Goal: Obtain resource: Download file/media

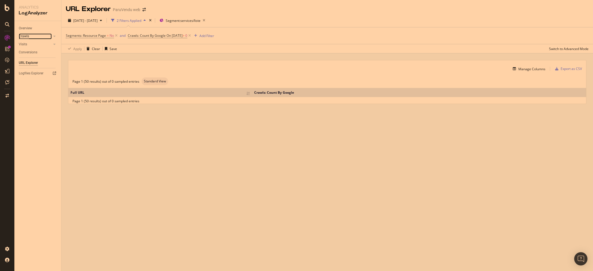
click at [25, 35] on div "Crawls" at bounding box center [24, 36] width 10 height 6
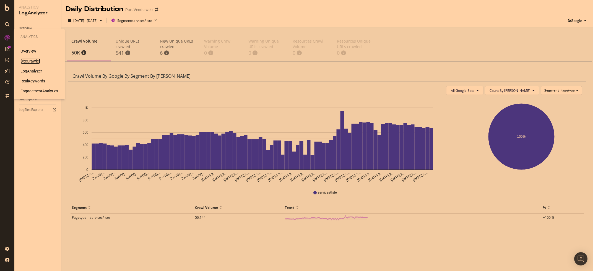
click at [26, 62] on div "SiteCrawler" at bounding box center [30, 61] width 20 height 6
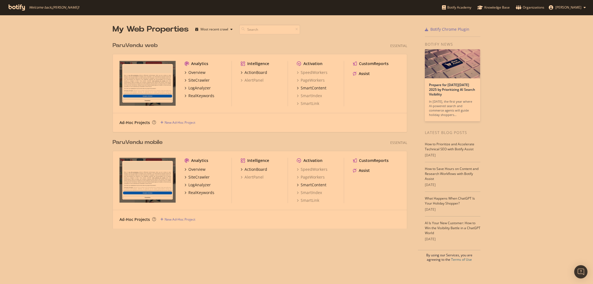
scroll to position [284, 593]
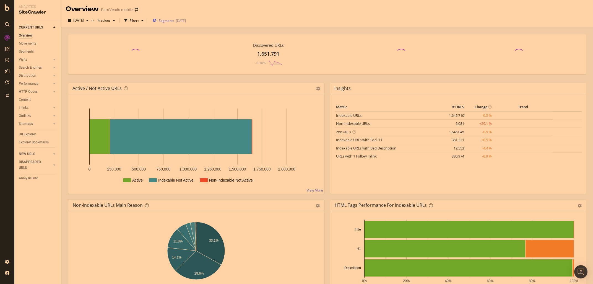
click at [174, 21] on span "Segments" at bounding box center [166, 20] width 15 height 5
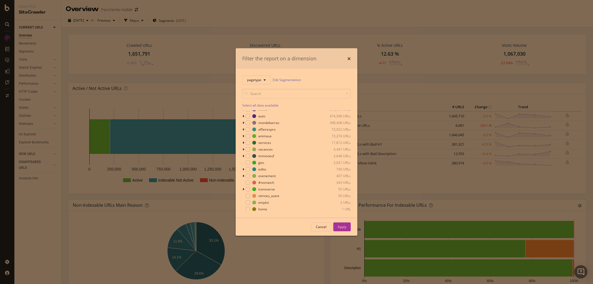
scroll to position [4, 0]
click at [243, 141] on icon "modal" at bounding box center [243, 141] width 2 height 3
click at [253, 167] on div "modal" at bounding box center [251, 168] width 4 height 4
click at [342, 225] on div "Apply" at bounding box center [342, 226] width 9 height 5
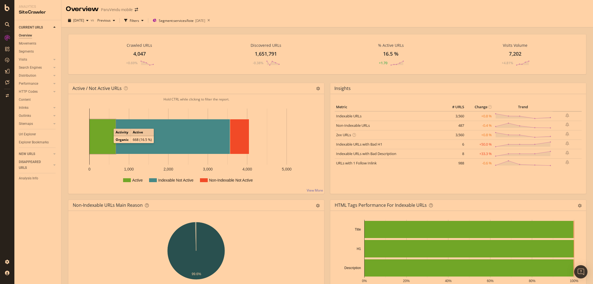
click at [107, 141] on rect "A chart." at bounding box center [103, 136] width 26 height 35
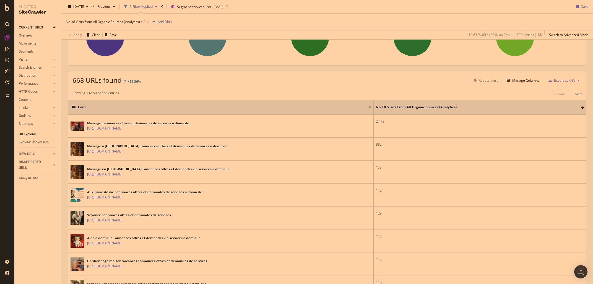
scroll to position [78, 0]
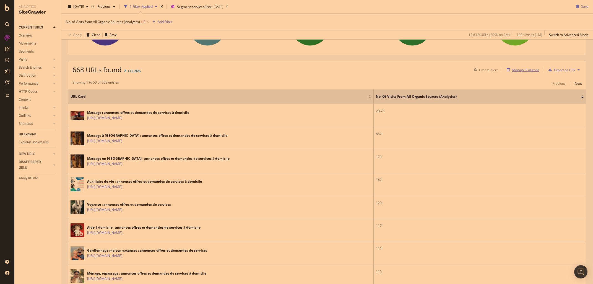
click at [521, 71] on div "Manage Columns" at bounding box center [525, 69] width 27 height 5
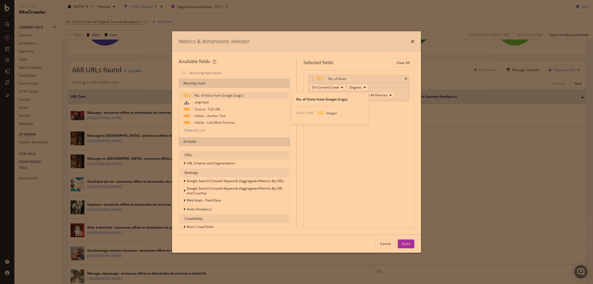
click at [223, 95] on span "No. of Visits from Google (Logs)" at bounding box center [219, 95] width 48 height 5
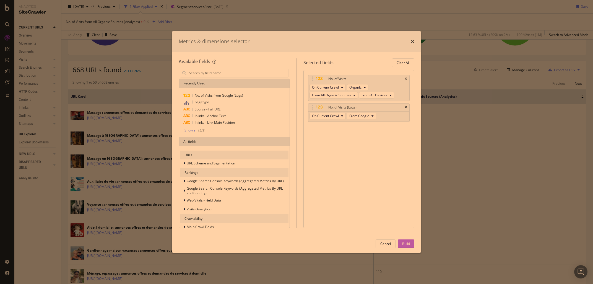
click at [409, 243] on div "Build" at bounding box center [406, 243] width 8 height 5
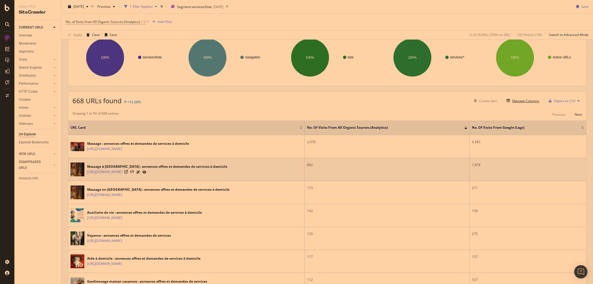
scroll to position [78, 0]
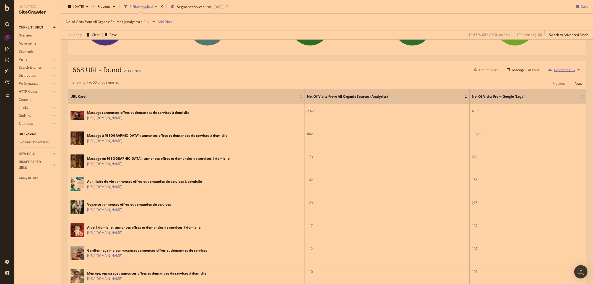
click at [558, 70] on div "Export as CSV" at bounding box center [564, 69] width 21 height 5
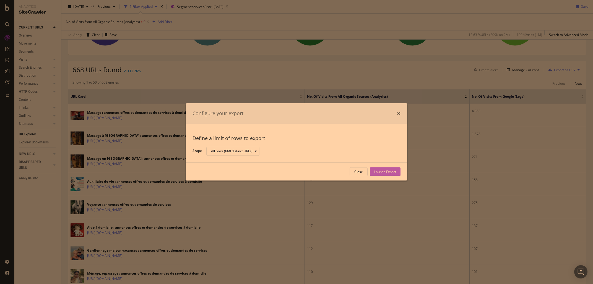
click at [389, 171] on div "Launch Export" at bounding box center [385, 171] width 22 height 5
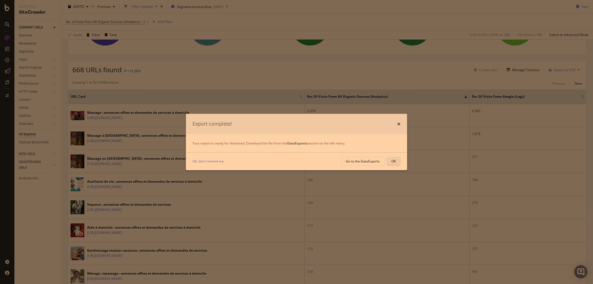
click at [394, 163] on div "OK" at bounding box center [393, 161] width 4 height 5
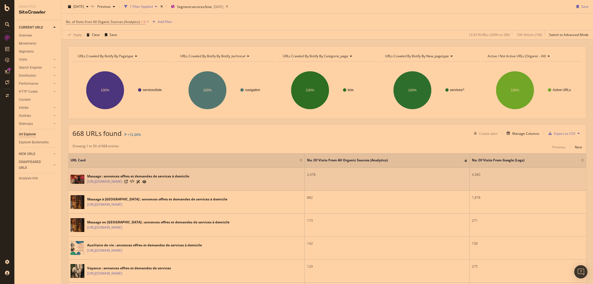
scroll to position [0, 0]
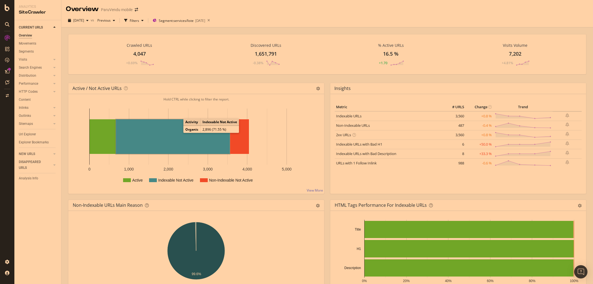
click at [165, 129] on rect "A chart." at bounding box center [173, 136] width 114 height 35
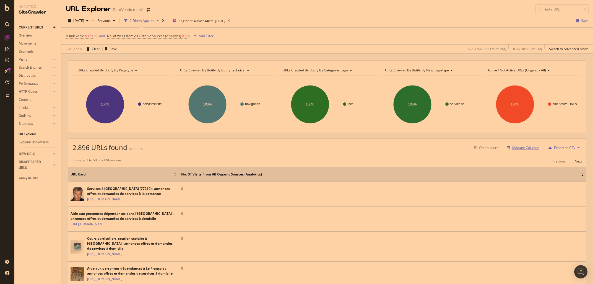
click at [521, 145] on div "Manage Columns" at bounding box center [521, 147] width 35 height 6
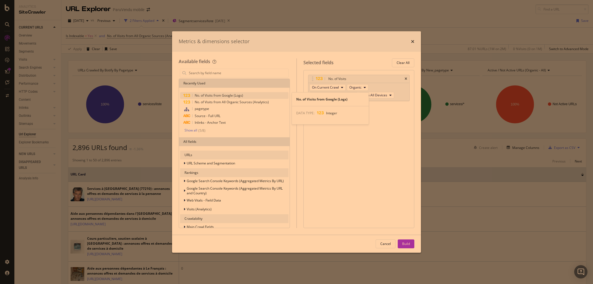
click at [224, 97] on span "No. of Visits from Google (Logs)" at bounding box center [219, 95] width 48 height 5
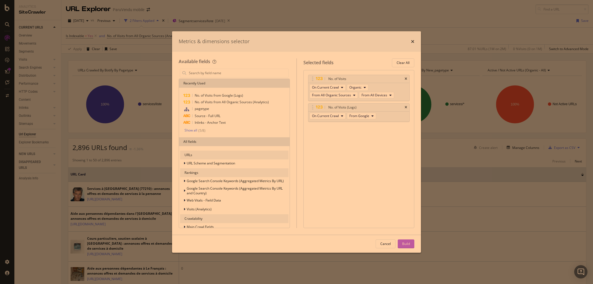
click at [408, 244] on div "Build" at bounding box center [406, 243] width 8 height 5
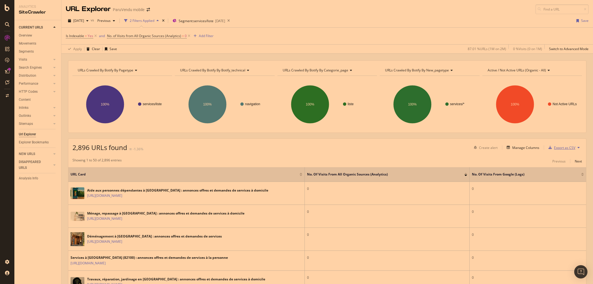
click at [566, 147] on div "Export as CSV" at bounding box center [564, 147] width 21 height 5
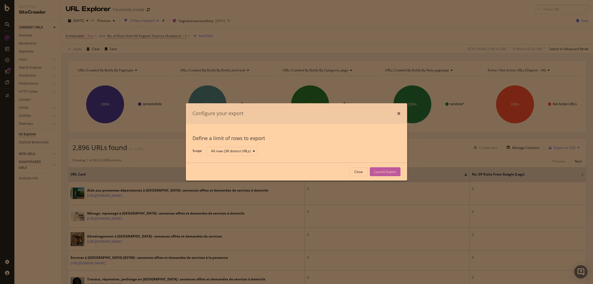
click at [393, 172] on div "Launch Export" at bounding box center [385, 171] width 22 height 5
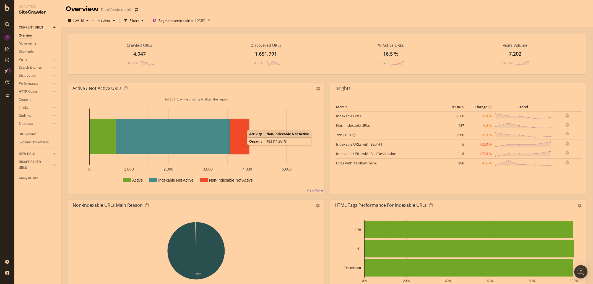
click at [242, 142] on rect "A chart." at bounding box center [239, 136] width 19 height 35
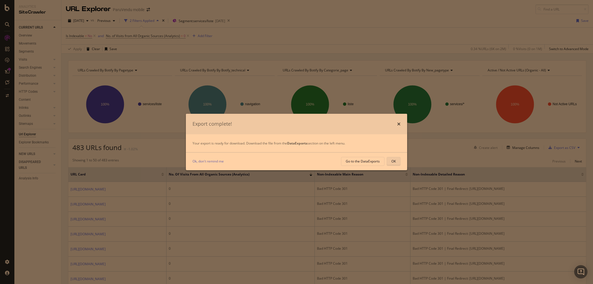
click at [397, 162] on button "OK" at bounding box center [394, 161] width 14 height 9
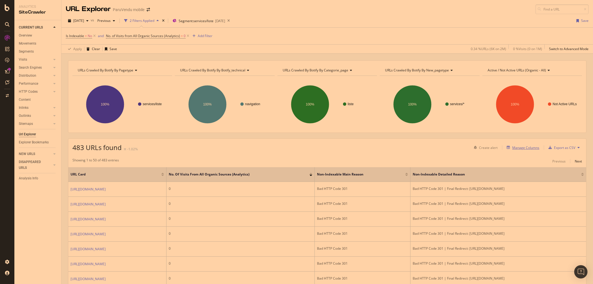
click at [521, 146] on div "Manage Columns" at bounding box center [525, 147] width 27 height 5
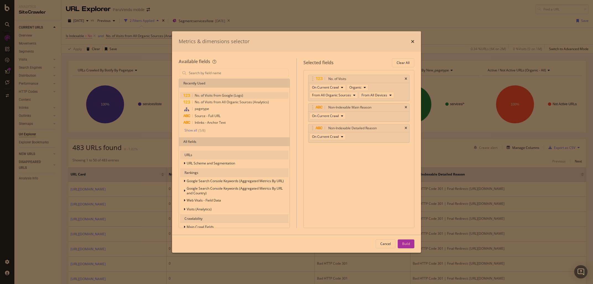
click at [226, 98] on div "No. of Visits from Google (Logs)" at bounding box center [234, 95] width 108 height 7
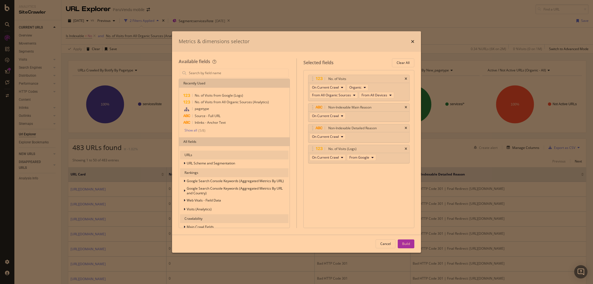
click at [402, 241] on div "Build" at bounding box center [406, 243] width 8 height 8
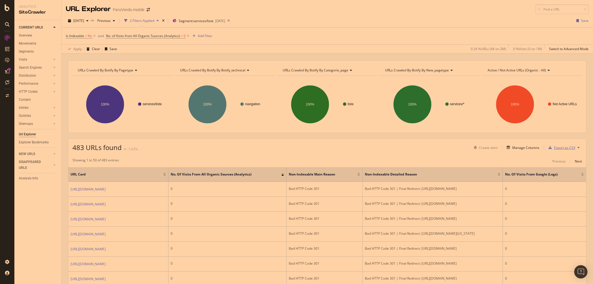
click at [562, 149] on div "Export as CSV" at bounding box center [564, 147] width 21 height 5
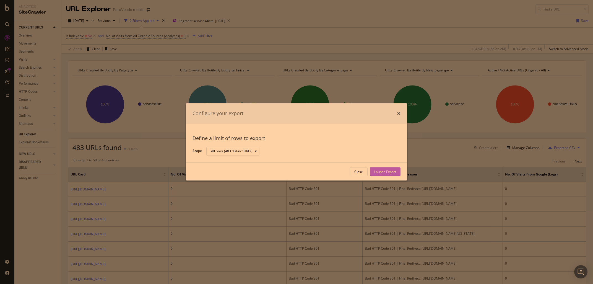
click at [382, 173] on div "Launch Export" at bounding box center [385, 171] width 22 height 5
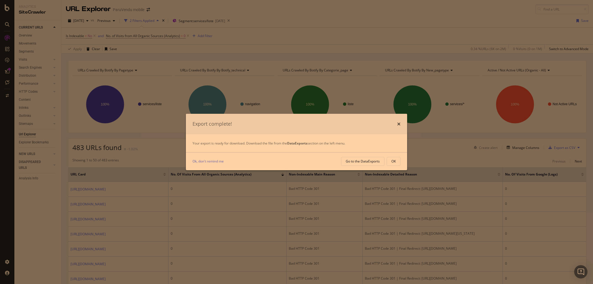
drag, startPoint x: 392, startPoint y: 160, endPoint x: 381, endPoint y: 154, distance: 12.9
click at [391, 160] on div "OK" at bounding box center [393, 161] width 4 height 5
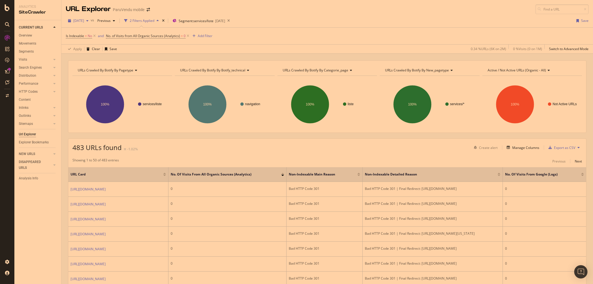
click at [91, 21] on div "button" at bounding box center [87, 20] width 7 height 3
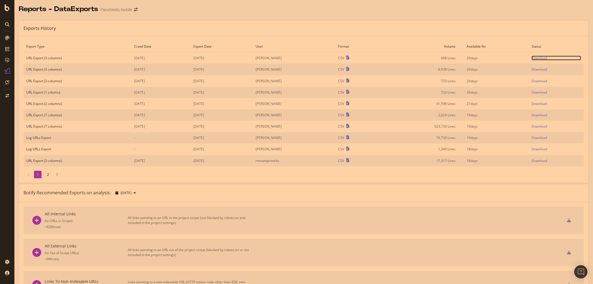
click at [540, 58] on div "Download" at bounding box center [538, 58] width 15 height 5
click at [543, 69] on div "Download" at bounding box center [538, 69] width 15 height 5
click at [553, 58] on link "Download" at bounding box center [555, 58] width 49 height 5
click at [546, 58] on div "Download" at bounding box center [538, 58] width 15 height 5
click at [6, 36] on icon at bounding box center [7, 38] width 4 height 4
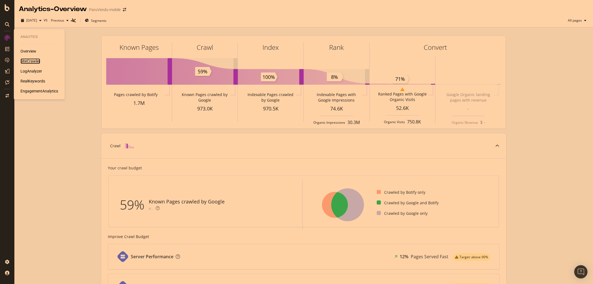
click at [29, 61] on div "SiteCrawler" at bounding box center [30, 61] width 20 height 6
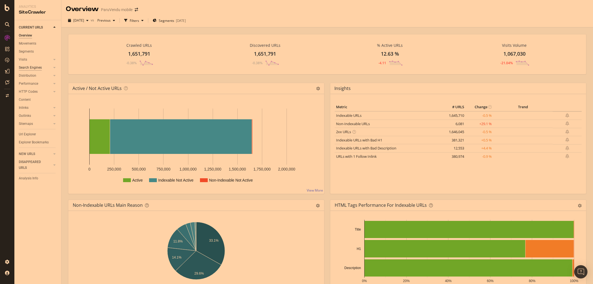
click at [32, 67] on div "Search Engines" at bounding box center [30, 68] width 23 height 6
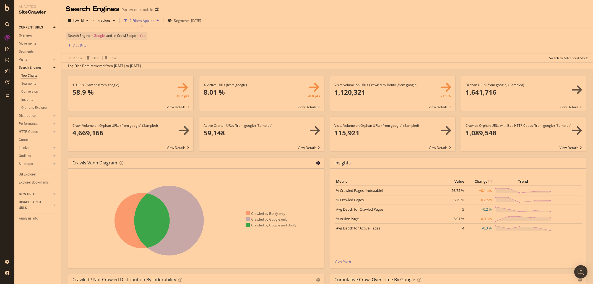
click at [318, 163] on icon at bounding box center [318, 163] width 4 height 4
click at [302, 183] on span "Table" at bounding box center [302, 182] width 44 height 7
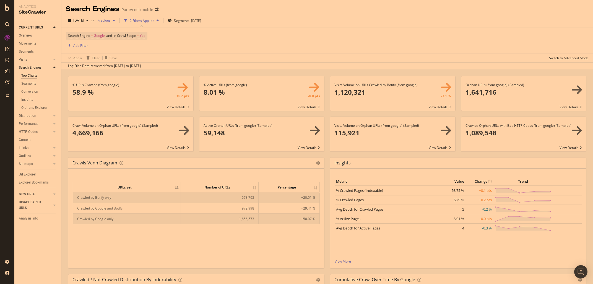
click at [111, 22] on span "Previous" at bounding box center [102, 20] width 15 height 5
click at [288, 17] on div "2025 Sep. 12th vs Previous 2 Filters Applied Segments 2025-06-02" at bounding box center [326, 21] width 531 height 11
click at [91, 20] on div "button" at bounding box center [87, 20] width 7 height 3
click at [259, 25] on div "2025 Sep. 12th vs Previous 2 Filters Applied Segments 2025-06-02" at bounding box center [326, 21] width 531 height 11
click at [82, 22] on span "2025 Sep. 12th" at bounding box center [78, 20] width 11 height 5
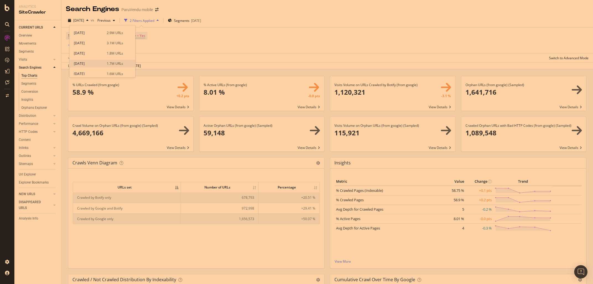
scroll to position [104, 0]
click at [94, 45] on div "2025 Jan. 2nd 1.6M URLs" at bounding box center [102, 48] width 66 height 8
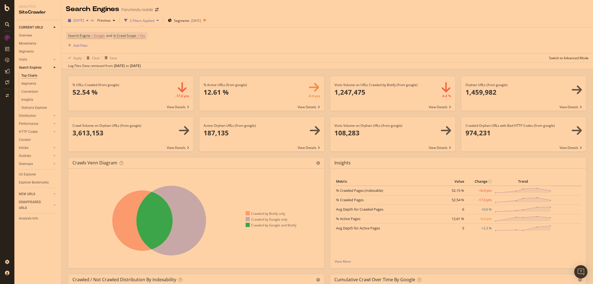
click at [88, 21] on icon "button" at bounding box center [87, 20] width 2 height 3
click at [115, 20] on icon "button" at bounding box center [114, 20] width 2 height 3
click at [366, 48] on div "Search Engine = Google and In Crawl Scope = Yes Add Filter" at bounding box center [327, 40] width 523 height 26
click at [317, 162] on icon at bounding box center [318, 163] width 4 height 4
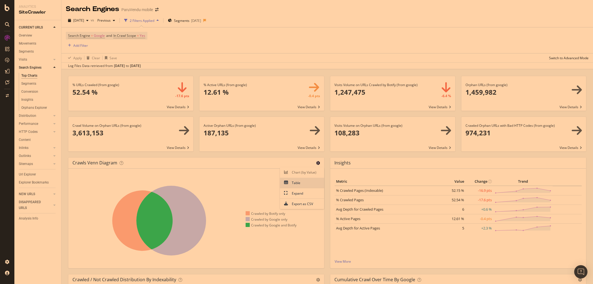
click at [309, 185] on span "Table" at bounding box center [302, 182] width 44 height 7
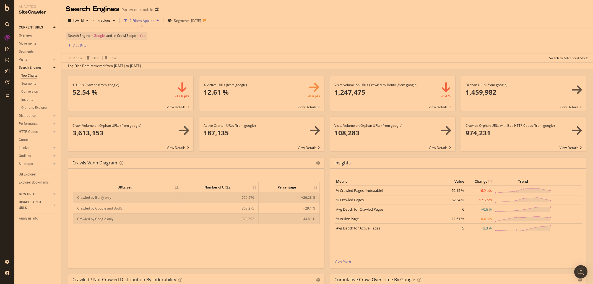
click at [485, 94] on span at bounding box center [523, 93] width 125 height 35
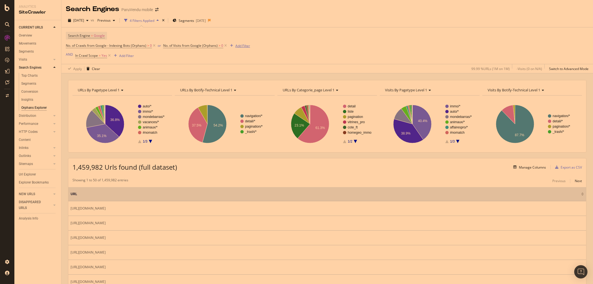
click at [245, 44] on div "Add Filter" at bounding box center [242, 45] width 15 height 5
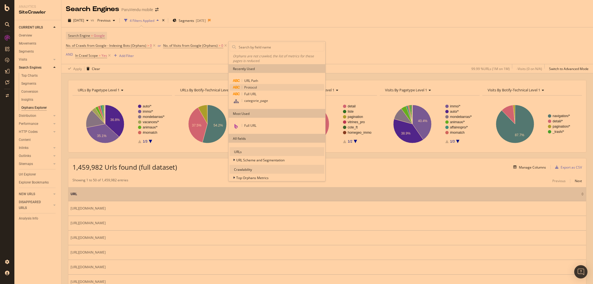
click at [250, 88] on span "Protocol" at bounding box center [250, 87] width 13 height 5
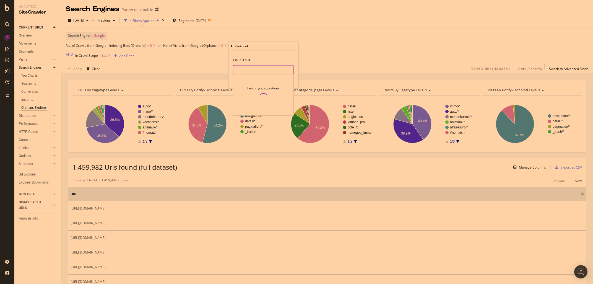
click at [240, 67] on input "text" at bounding box center [263, 69] width 60 height 9
click at [244, 78] on span "https" at bounding box center [251, 77] width 34 height 5
type input "https"
click at [284, 80] on div "button" at bounding box center [281, 81] width 7 height 3
click at [232, 47] on div "or" at bounding box center [230, 45] width 3 height 5
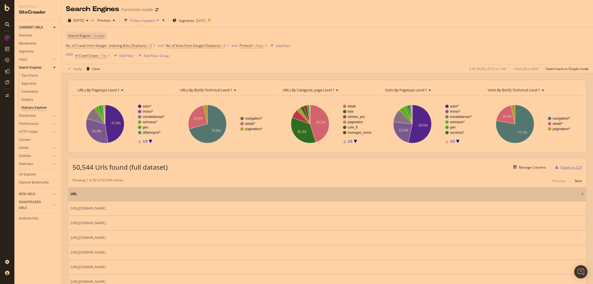
click at [566, 168] on div "Export as CSV" at bounding box center [570, 167] width 21 height 5
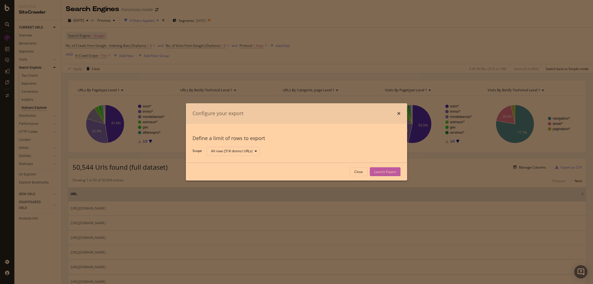
click at [389, 173] on div "Launch Export" at bounding box center [385, 171] width 22 height 5
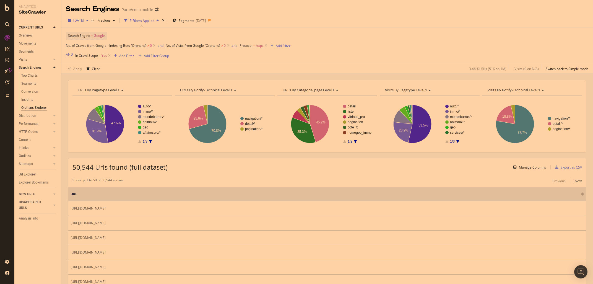
click at [84, 21] on span "2025 Jan. 2nd" at bounding box center [78, 20] width 11 height 5
click at [92, 41] on div "2025 Sep. 12th" at bounding box center [89, 40] width 30 height 5
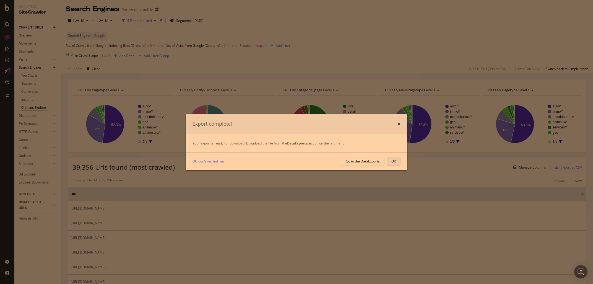
click at [389, 159] on button "OK" at bounding box center [394, 161] width 14 height 9
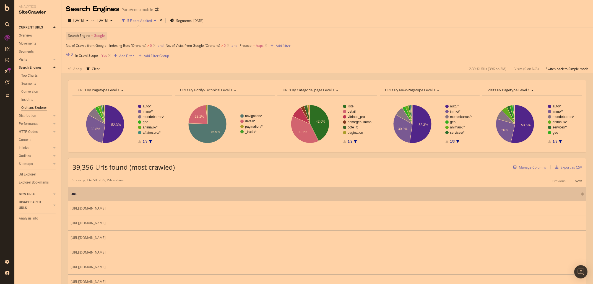
click at [539, 167] on div "Manage Columns" at bounding box center [532, 167] width 27 height 5
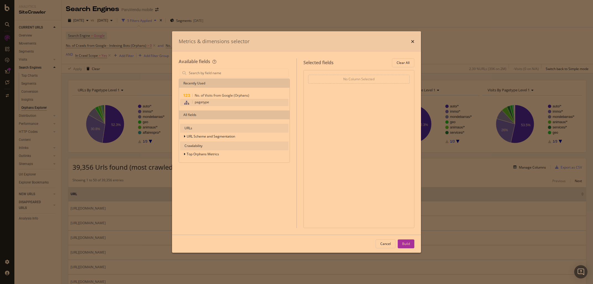
click at [199, 101] on span "pagetype" at bounding box center [202, 102] width 14 height 5
click at [193, 72] on input "modal" at bounding box center [238, 73] width 100 height 8
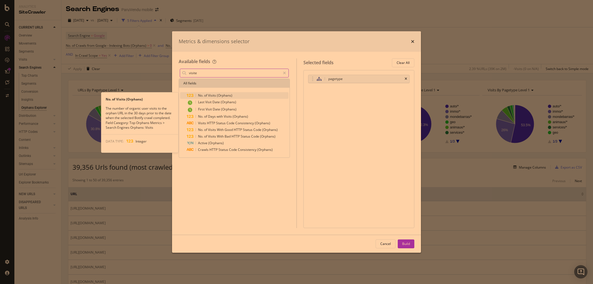
type input "visite"
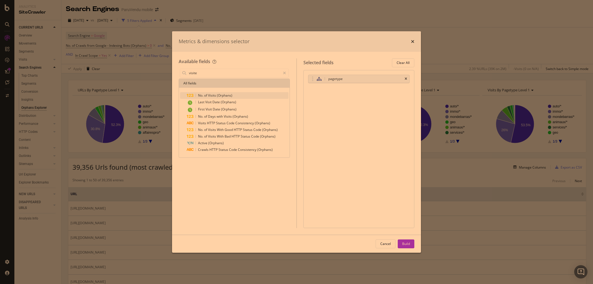
click at [208, 96] on span "of" at bounding box center [206, 95] width 4 height 5
click at [400, 246] on button "Build" at bounding box center [406, 243] width 17 height 9
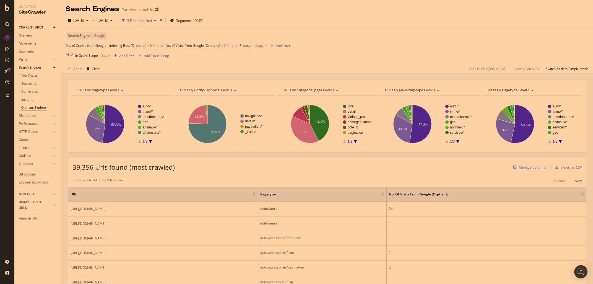
click at [538, 167] on div "Manage Columns" at bounding box center [532, 167] width 27 height 5
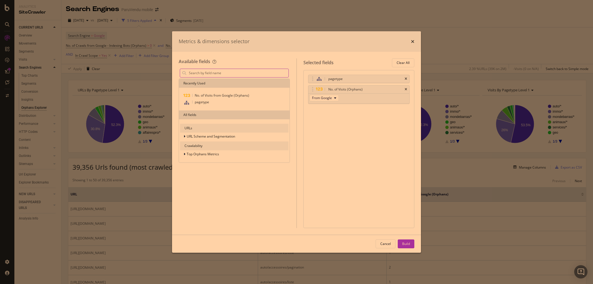
click at [225, 72] on input "modal" at bounding box center [238, 73] width 100 height 8
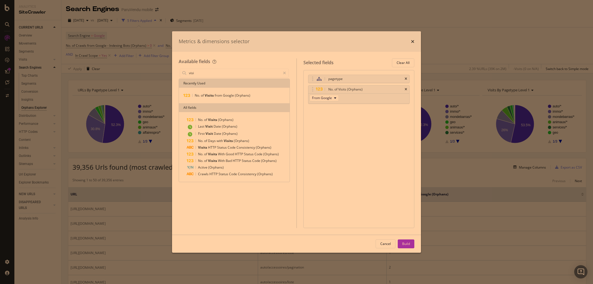
type input "visi"
click at [411, 42] on div "Metrics & dimensions selector" at bounding box center [297, 41] width 236 height 7
click at [413, 40] on icon "times" at bounding box center [412, 41] width 3 height 4
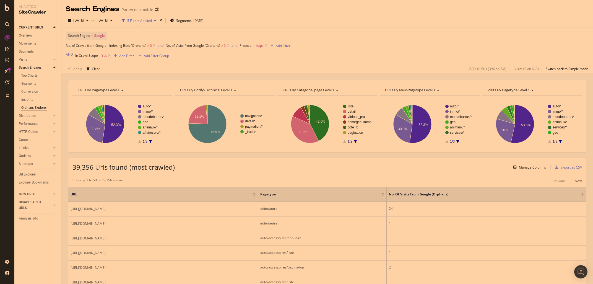
click at [568, 167] on div "Export as CSV" at bounding box center [570, 167] width 21 height 5
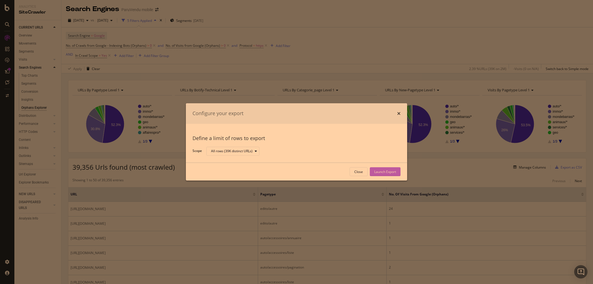
click at [388, 172] on div "Launch Export" at bounding box center [385, 171] width 22 height 5
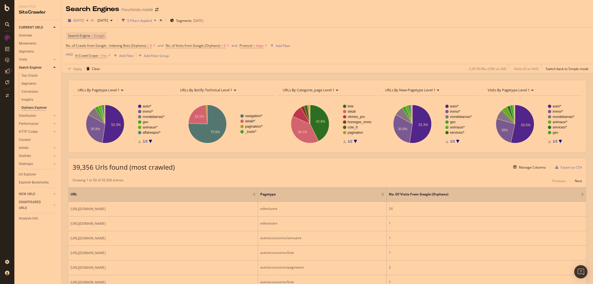
click at [84, 19] on span "2025 Sep. 12th" at bounding box center [78, 20] width 11 height 5
click at [92, 45] on div "2025 Jan. 2nd" at bounding box center [89, 47] width 30 height 5
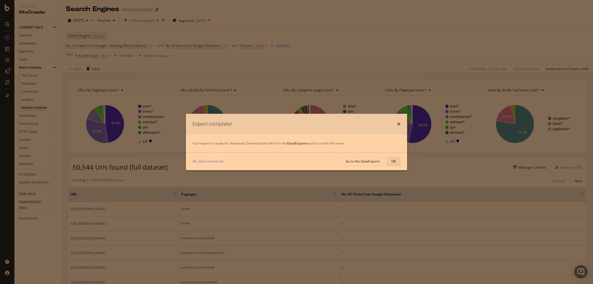
click at [395, 160] on button "OK" at bounding box center [394, 161] width 14 height 9
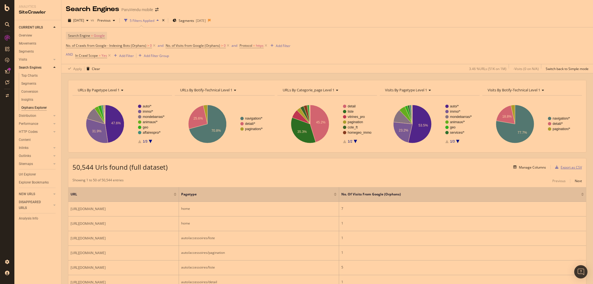
click at [569, 168] on div "Export as CSV" at bounding box center [570, 167] width 21 height 5
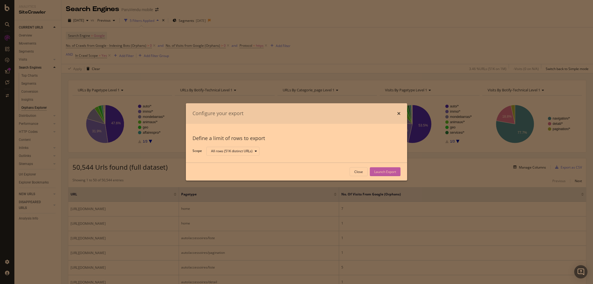
click at [381, 169] on div "Launch Export" at bounding box center [385, 172] width 22 height 8
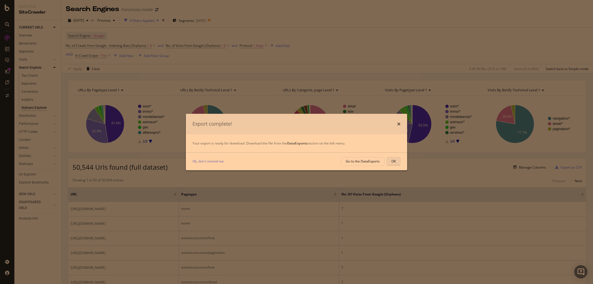
click at [390, 161] on button "OK" at bounding box center [394, 161] width 14 height 9
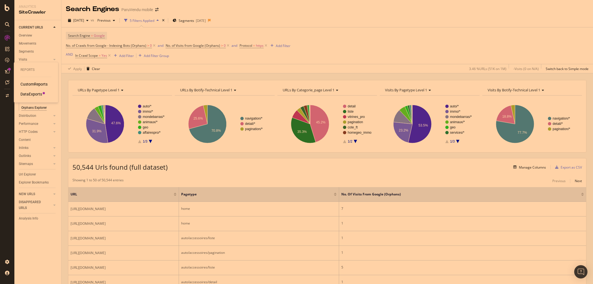
click at [35, 93] on div "DataExports" at bounding box center [31, 95] width 22 height 6
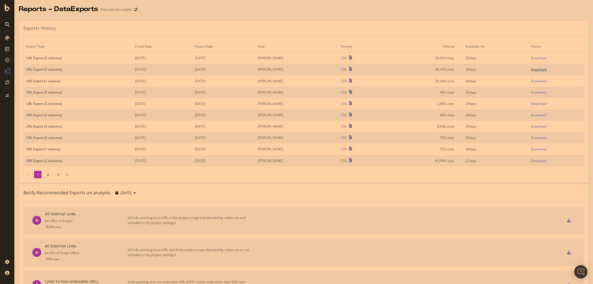
click at [542, 70] on div "Download" at bounding box center [538, 69] width 15 height 5
click at [564, 40] on div "Export Type Crawl Date Export Date User Format Volume Available for Status URL …" at bounding box center [303, 109] width 569 height 146
click at [544, 56] on div "Download" at bounding box center [538, 58] width 15 height 5
click at [537, 59] on div "Download" at bounding box center [538, 58] width 15 height 5
